Goal: Answer question/provide support

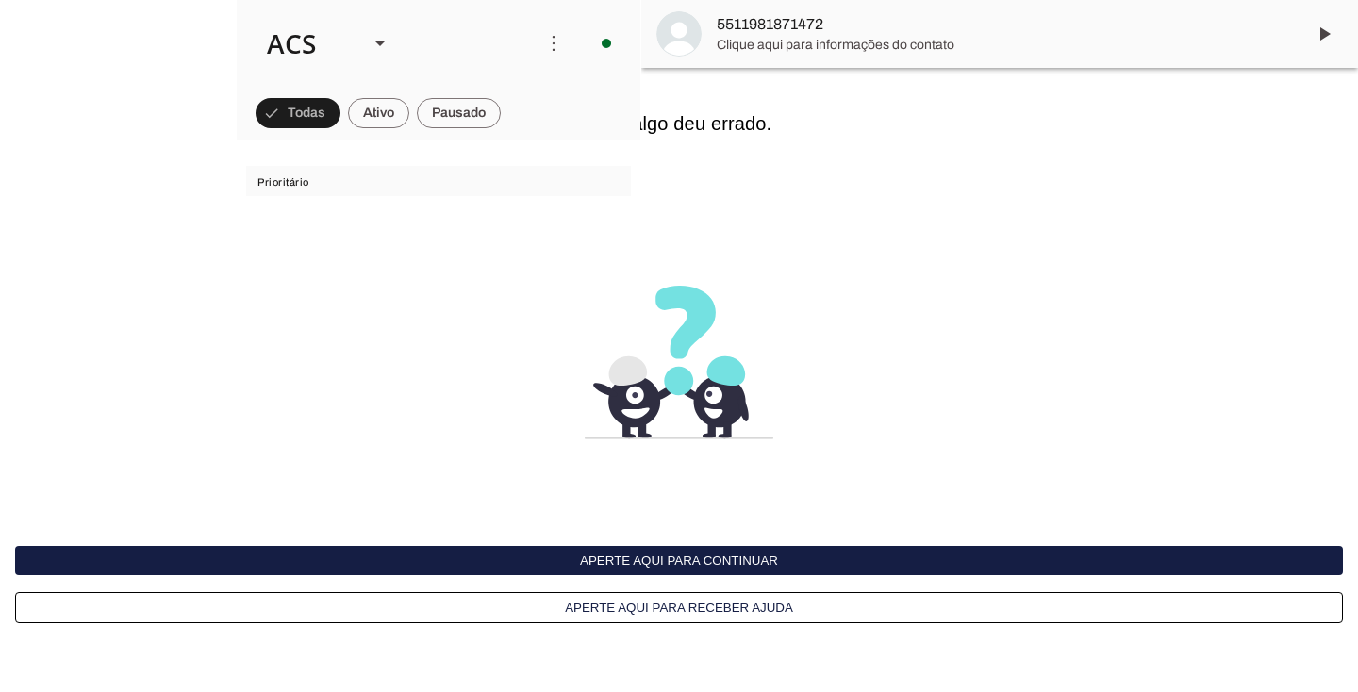
scroll to position [447, 0]
click at [341, 106] on span at bounding box center [298, 113] width 85 height 45
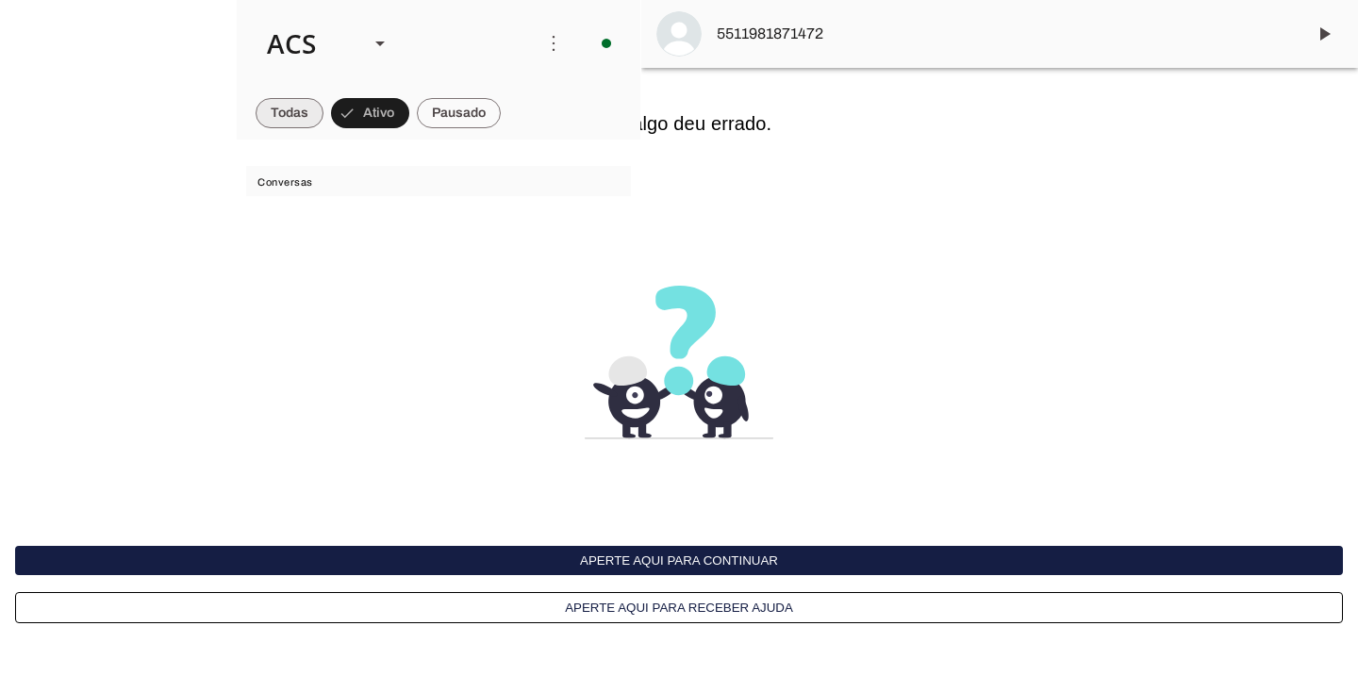
click at [291, 105] on span at bounding box center [290, 113] width 68 height 45
click at [347, 12] on div "ACS" at bounding box center [303, 43] width 102 height 64
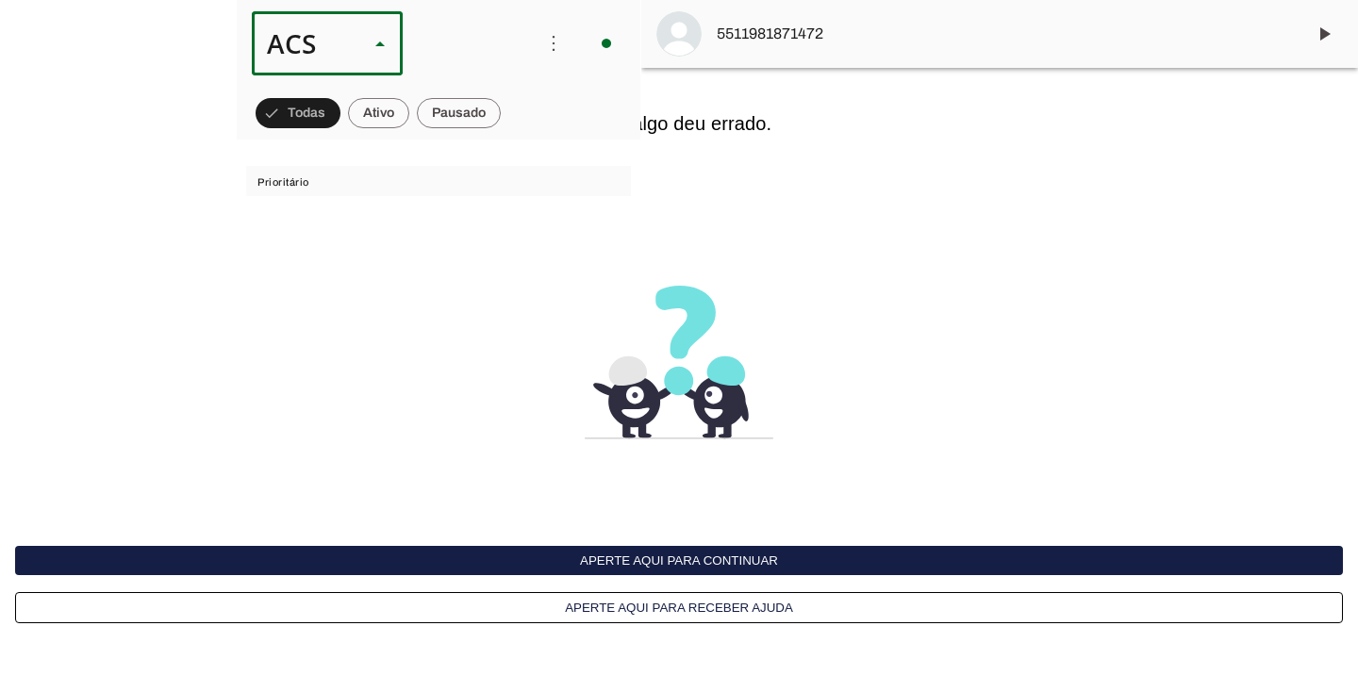
scroll to position [0, 0]
click at [519, 166] on slot at bounding box center [579, 173] width 121 height 23
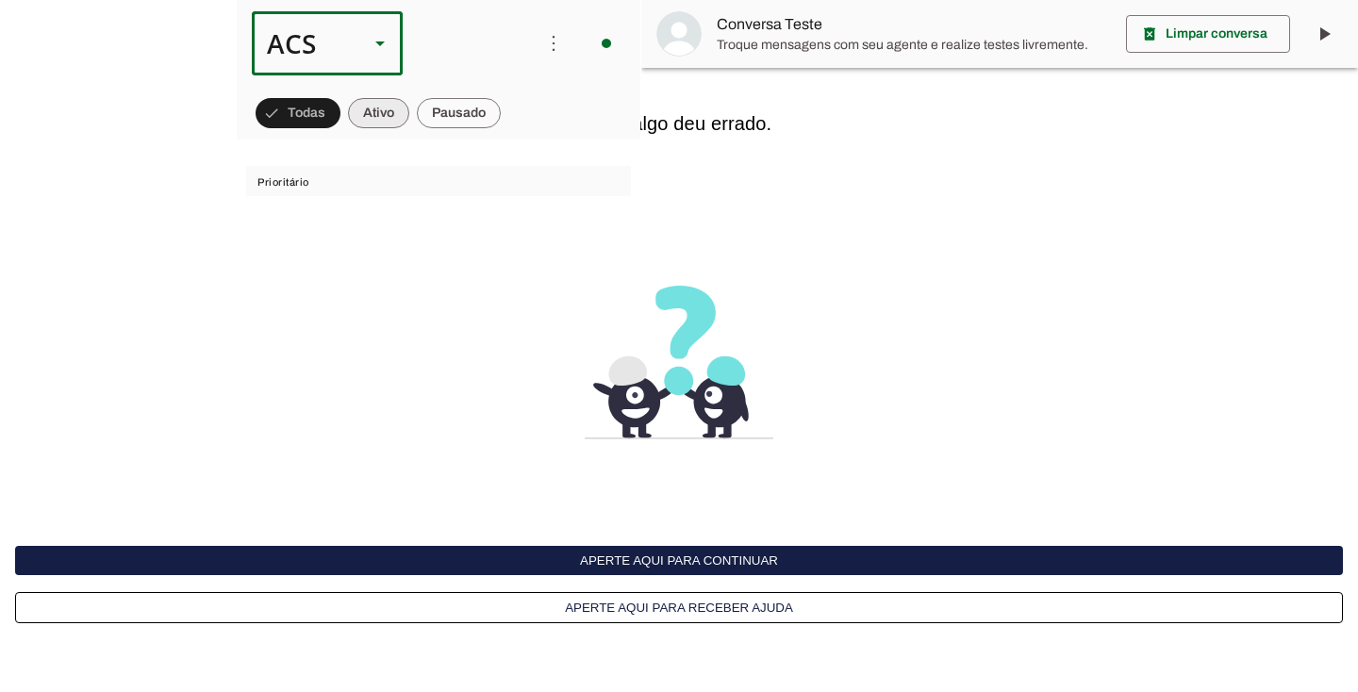
click at [341, 111] on span at bounding box center [298, 113] width 85 height 45
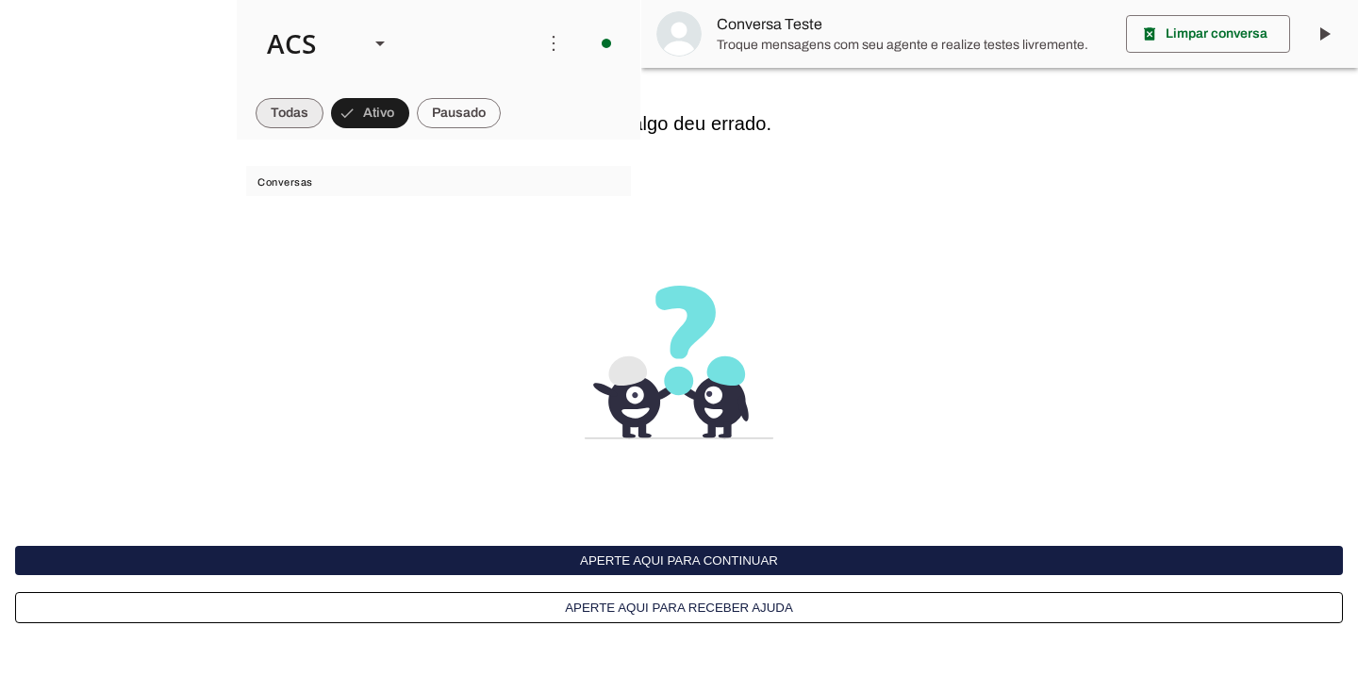
click at [291, 113] on span at bounding box center [290, 113] width 68 height 45
click at [712, 570] on button "Aperte aqui para continuar" at bounding box center [679, 560] width 1328 height 29
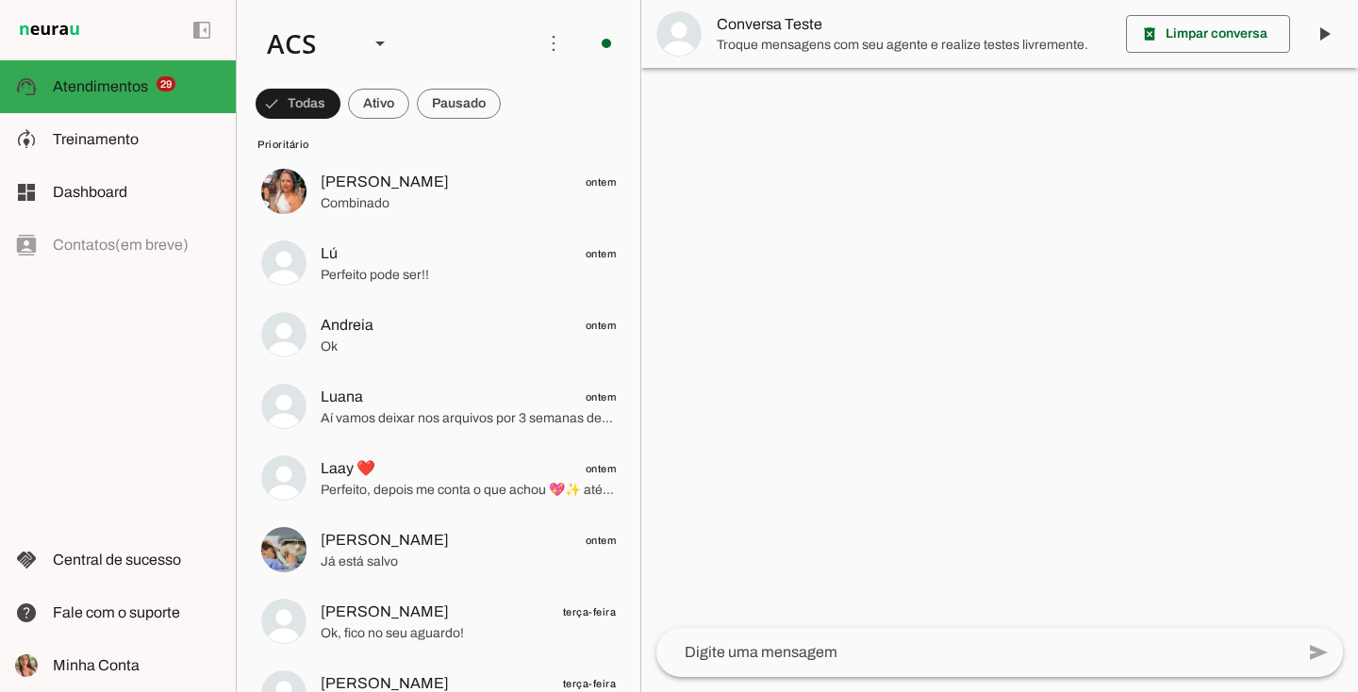
scroll to position [906, 0]
click at [341, 114] on span at bounding box center [298, 103] width 85 height 45
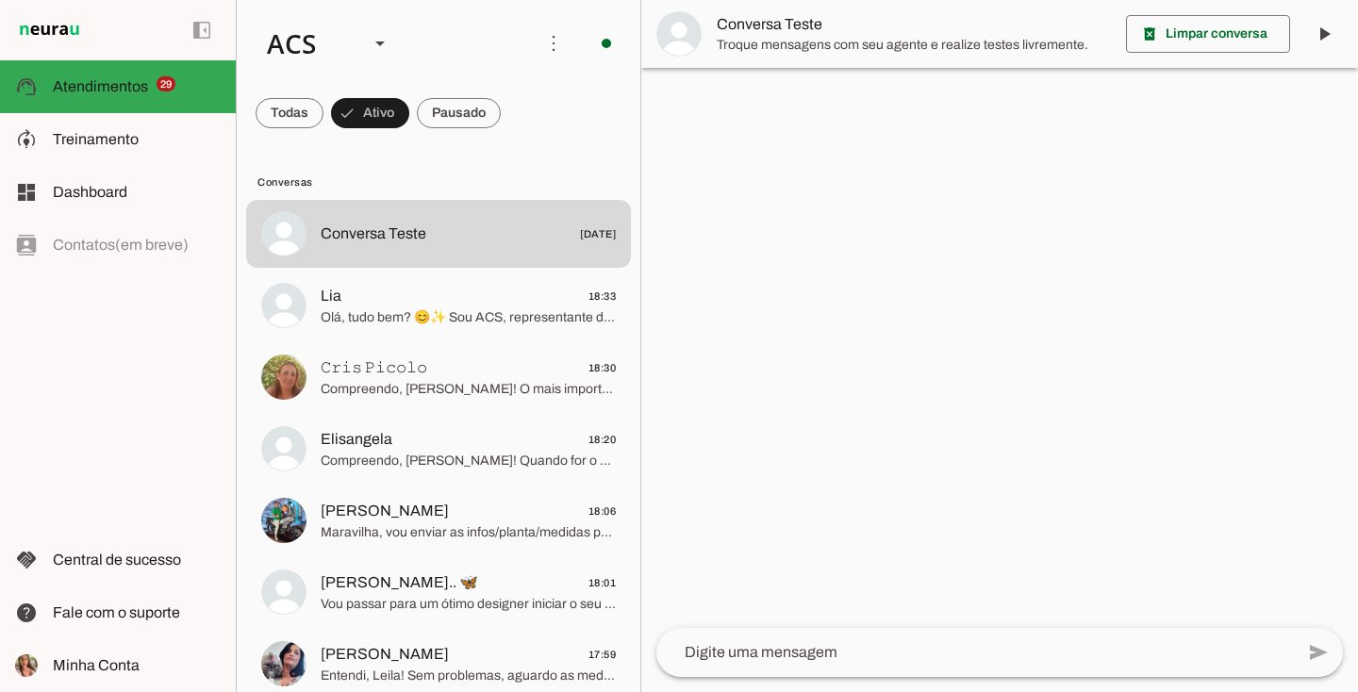
scroll to position [0, 0]
click at [92, 449] on div "left_panel_open left_panel_close" at bounding box center [118, 346] width 236 height 692
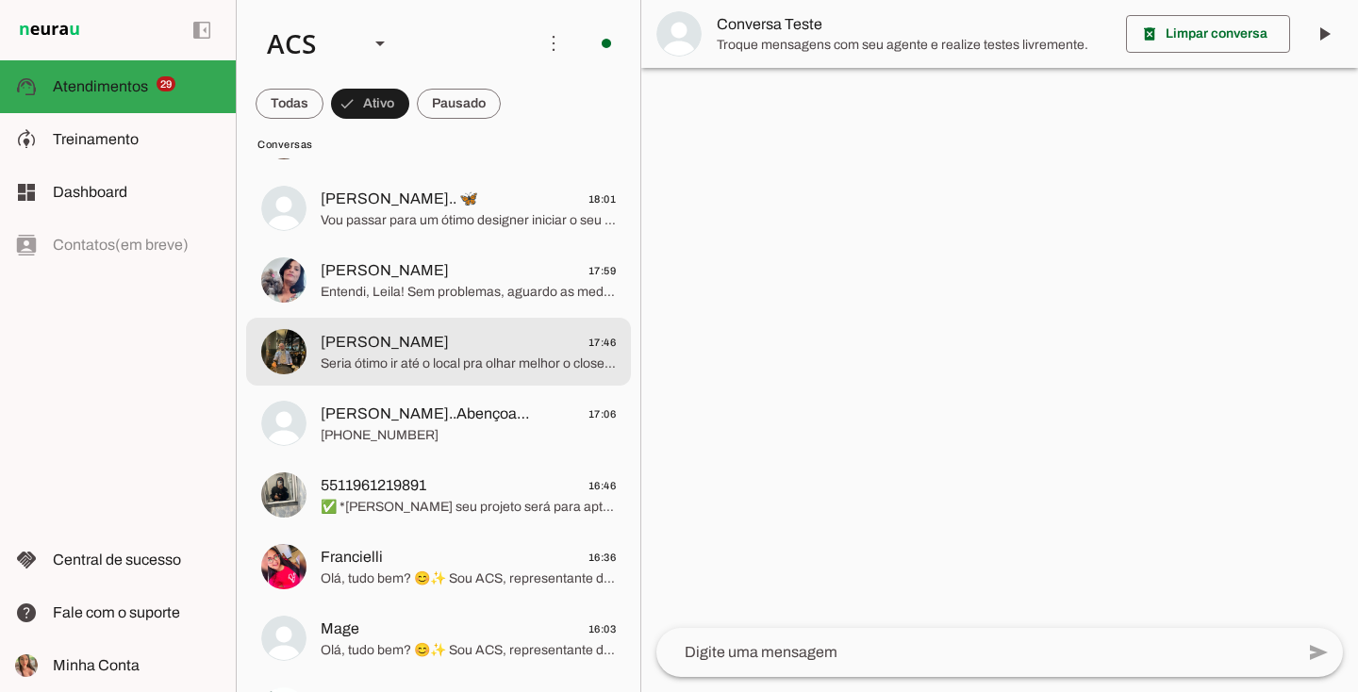
scroll to position [389, 0]
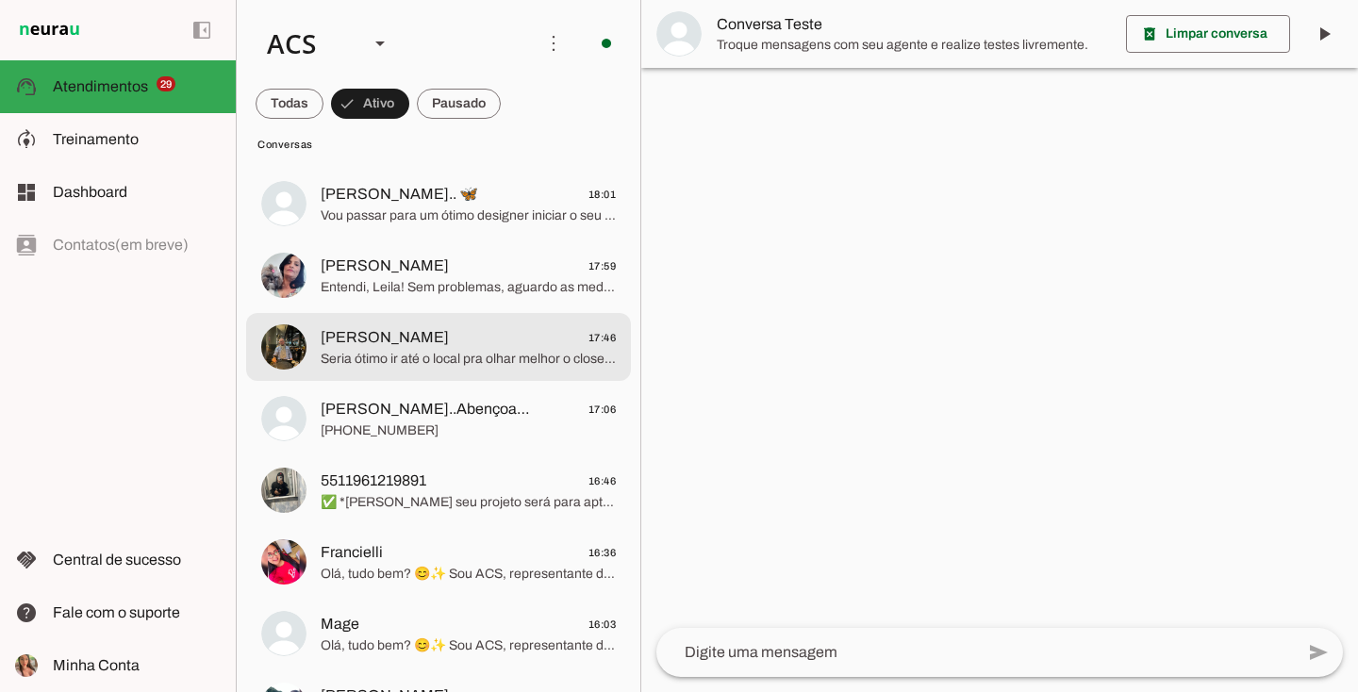
click at [377, 354] on span "Seria ótimo ir até o local pra olhar melhor o closet e a disposição dos espaços!" at bounding box center [468, 359] width 295 height 19
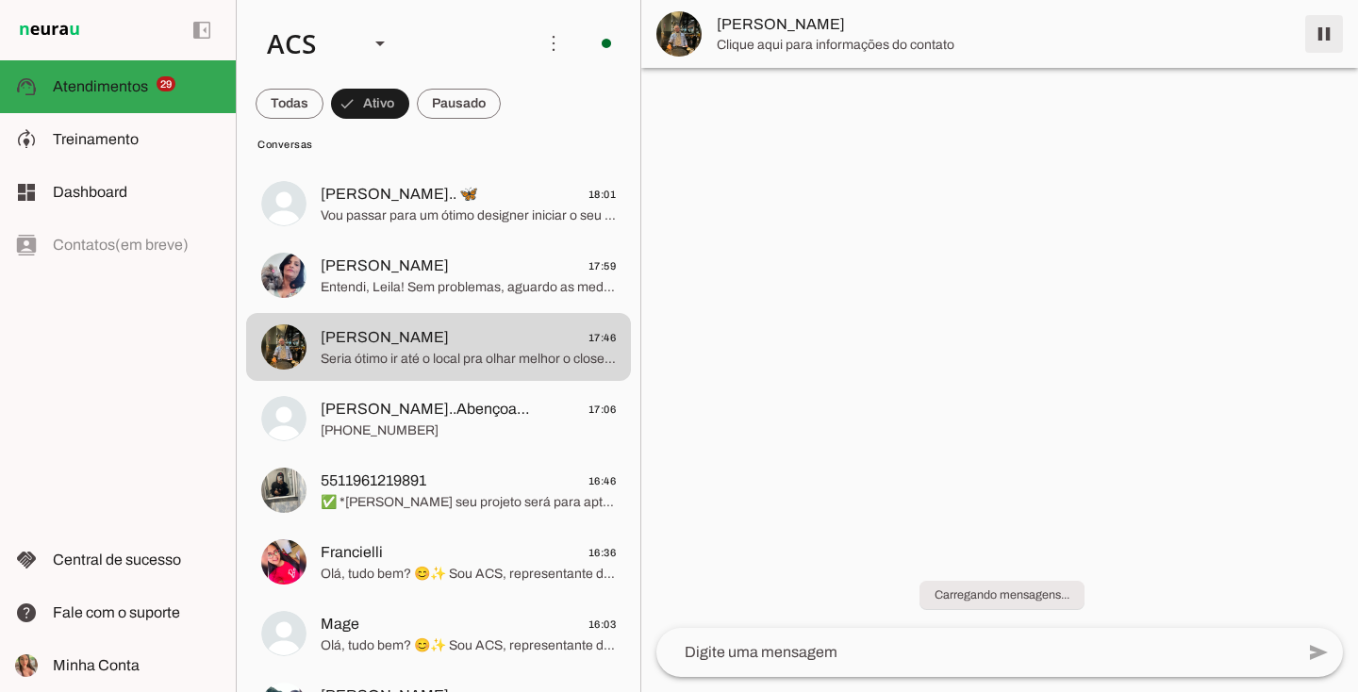
click at [1327, 28] on span at bounding box center [1324, 33] width 45 height 45
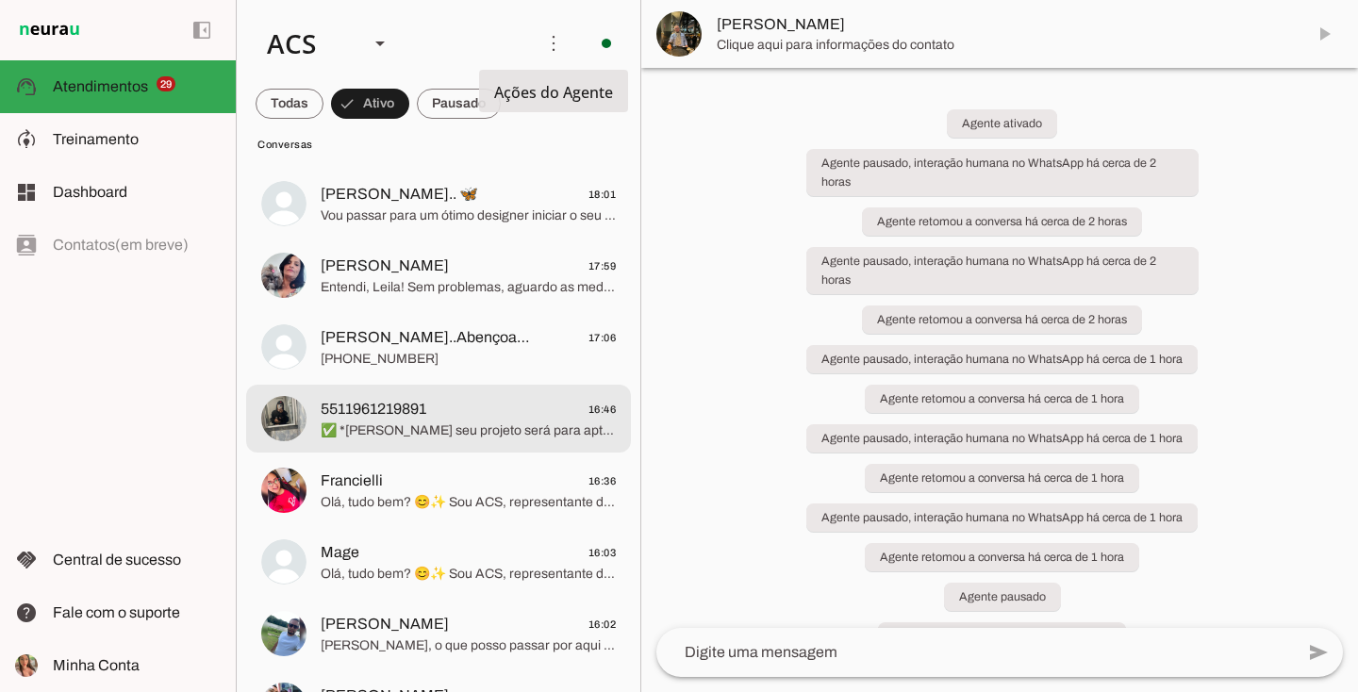
click at [473, 417] on span "5511961219891 16:46" at bounding box center [468, 410] width 295 height 24
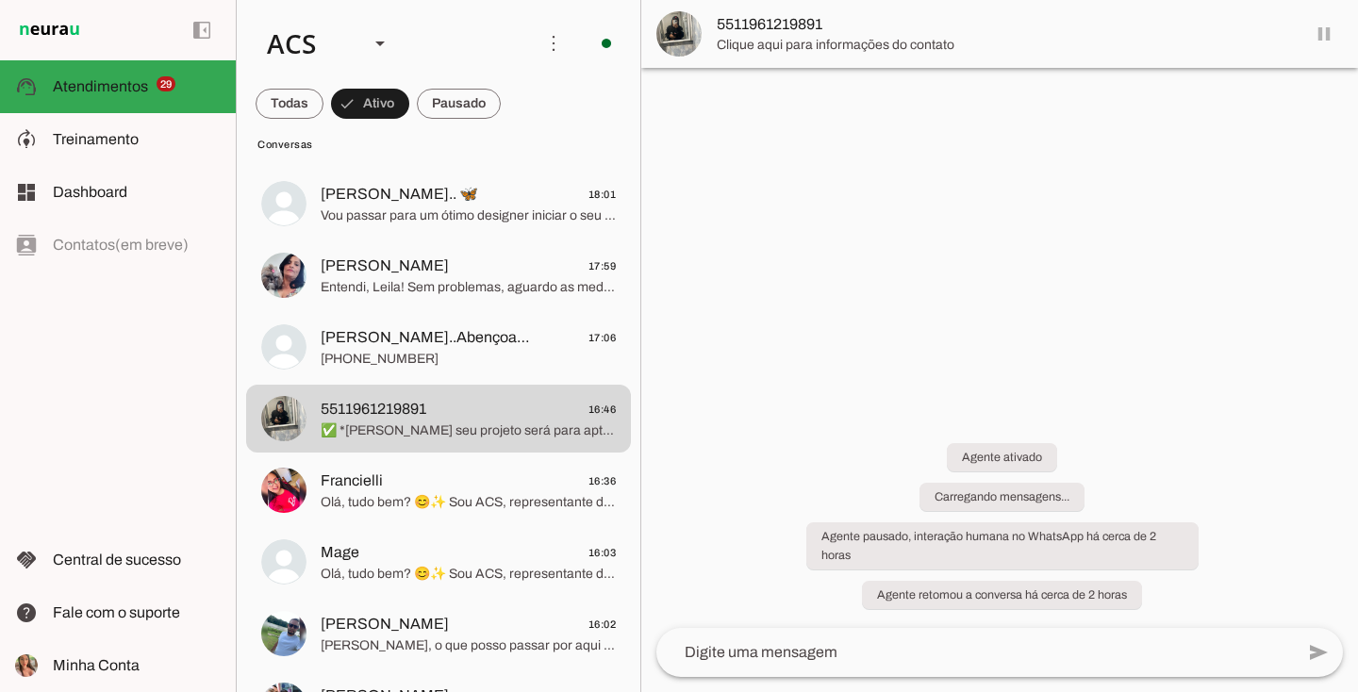
scroll to position [330, 0]
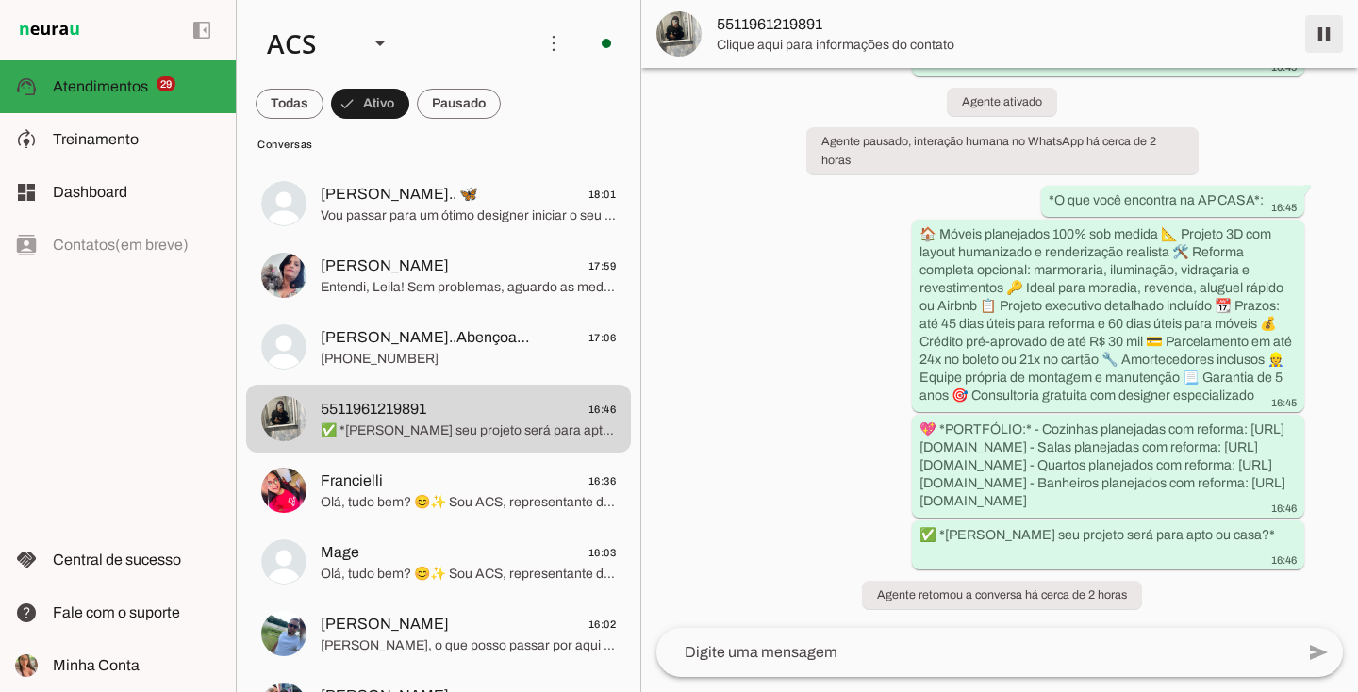
click at [1318, 38] on span at bounding box center [1324, 33] width 45 height 45
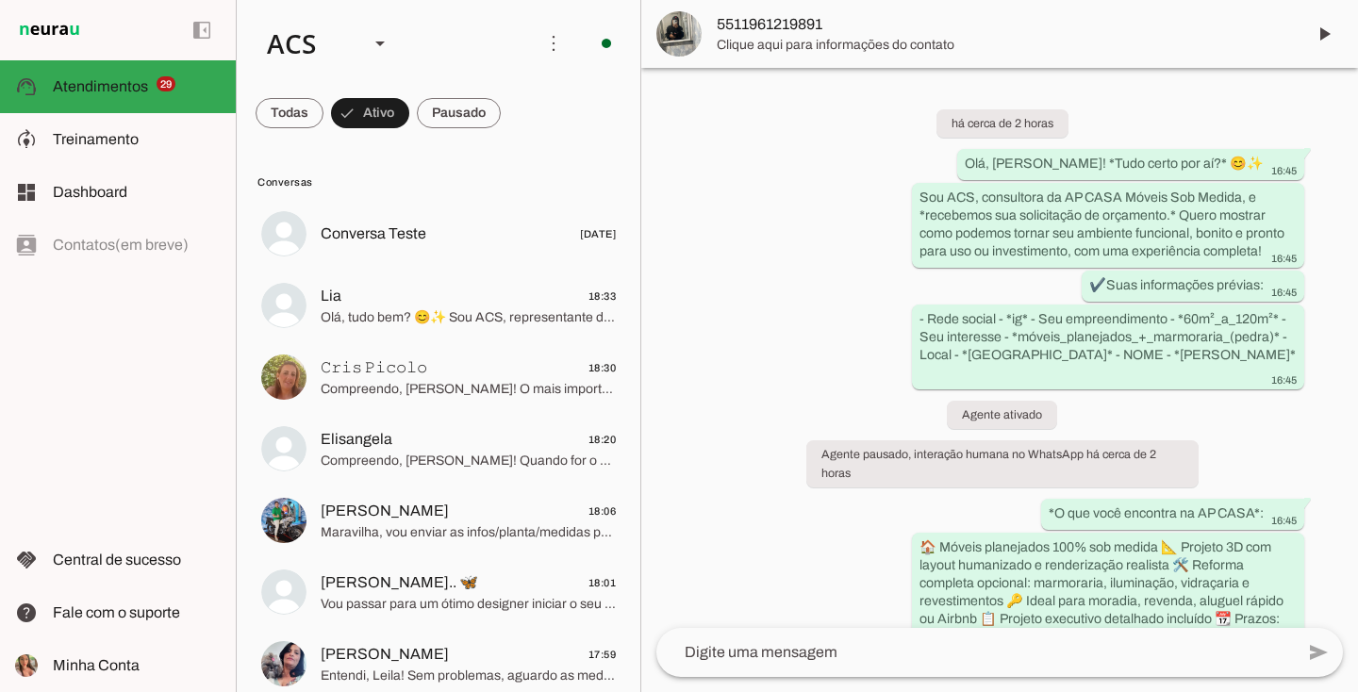
scroll to position [0, 0]
